Goal: Information Seeking & Learning: Learn about a topic

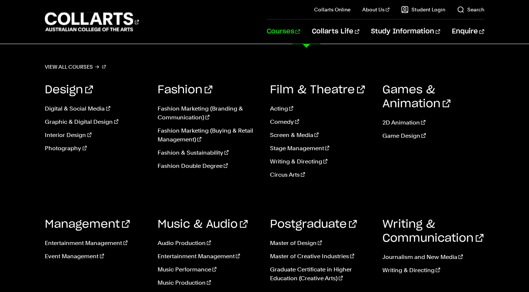
click at [294, 29] on link "Courses" at bounding box center [283, 31] width 33 height 24
drag, startPoint x: 0, startPoint y: 0, endPoint x: 299, endPoint y: 31, distance: 300.4
click at [299, 30] on link "Courses" at bounding box center [283, 31] width 33 height 24
click at [172, 115] on link "Fashion Marketing (Branding & Communication)" at bounding box center [208, 113] width 101 height 18
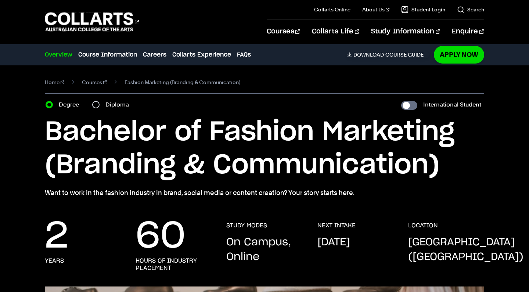
scroll to position [8, 0]
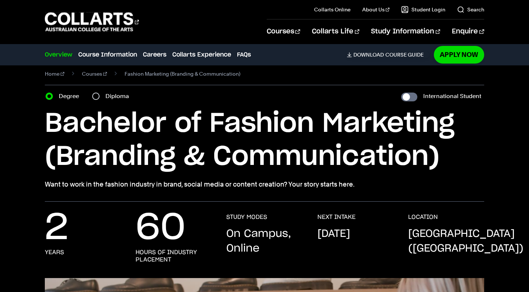
click at [101, 96] on div "Diploma" at bounding box center [112, 96] width 41 height 10
click at [96, 98] on input "Diploma" at bounding box center [95, 96] width 7 height 7
radio input "true"
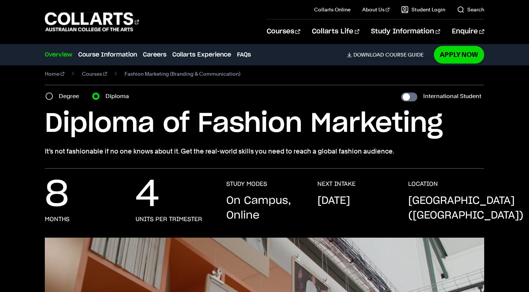
click at [69, 96] on label "Degree" at bounding box center [71, 96] width 25 height 10
click at [53, 96] on input "Degree" at bounding box center [49, 96] width 7 height 7
radio input "true"
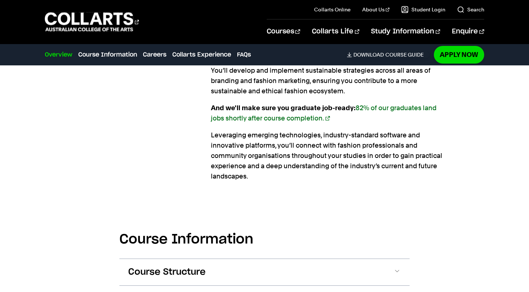
scroll to position [735, 0]
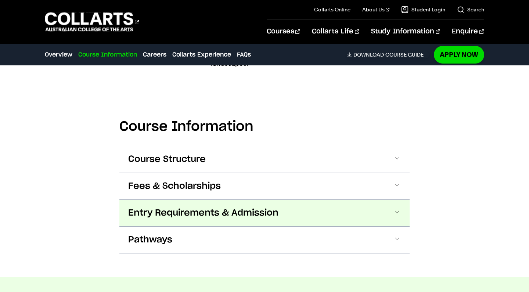
click at [156, 217] on span "Entry Requirements & Admission" at bounding box center [203, 213] width 150 height 12
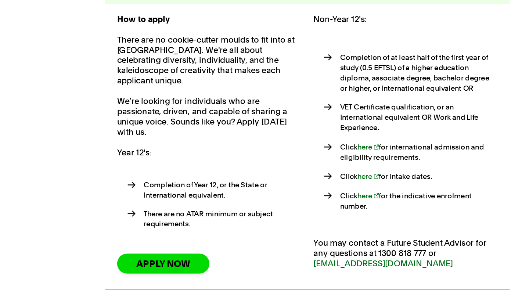
scroll to position [881, 0]
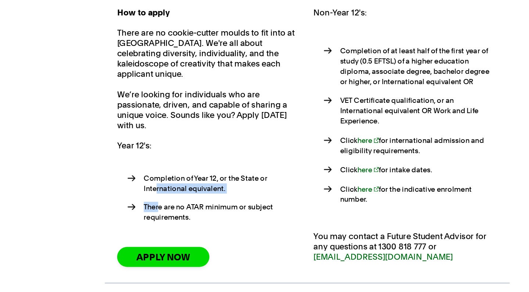
drag, startPoint x: 113, startPoint y: 128, endPoint x: 115, endPoint y: 140, distance: 12.3
click at [128, 198] on ul "Completion of Year 12, or the State or International equivalent. There are no A…" at bounding box center [194, 226] width 132 height 56
click at [136, 228] on li "There are no ATAR minimum or subject requirements." at bounding box center [198, 235] width 125 height 15
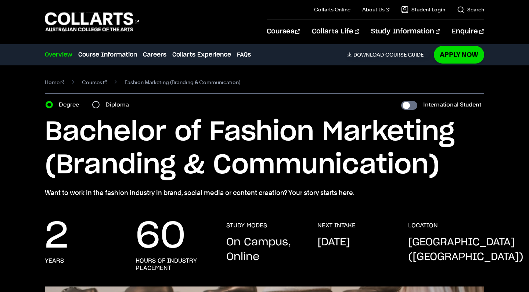
scroll to position [0, 0]
click at [101, 103] on div "Diploma" at bounding box center [112, 105] width 41 height 10
click at [97, 105] on input "Diploma" at bounding box center [95, 104] width 7 height 7
radio input "true"
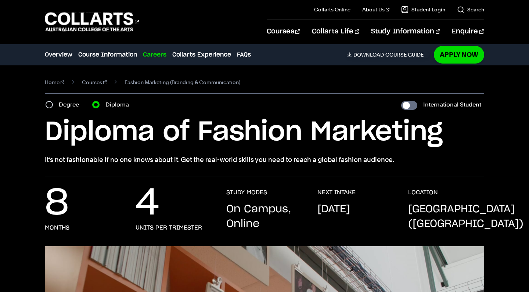
click at [45, 105] on div "Course variant Degree Diploma" at bounding box center [89, 105] width 89 height 10
click at [48, 105] on input "Degree" at bounding box center [49, 104] width 7 height 7
radio input "true"
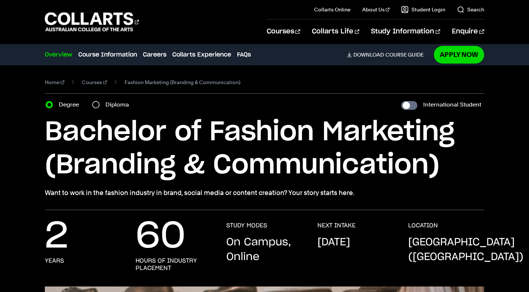
click at [97, 105] on input "Diploma" at bounding box center [95, 104] width 7 height 7
radio input "true"
